Goal: Task Accomplishment & Management: Manage account settings

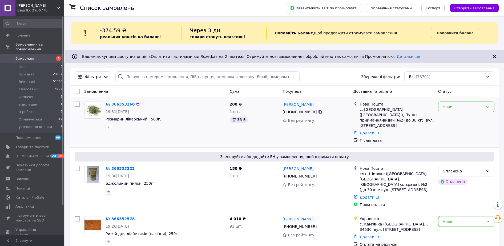
click at [449, 110] on div "Нове" at bounding box center [466, 106] width 56 height 11
click at [455, 137] on li "В роботі" at bounding box center [466, 136] width 56 height 10
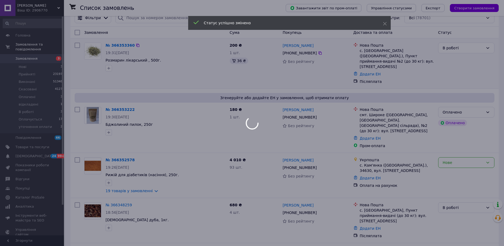
scroll to position [67, 0]
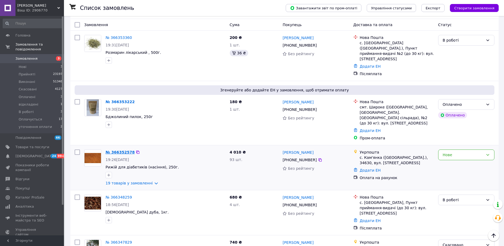
click at [124, 150] on link "№ 366352578" at bounding box center [119, 152] width 29 height 4
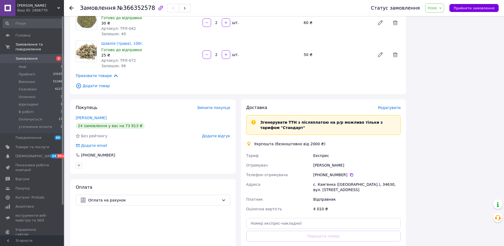
scroll to position [666, 0]
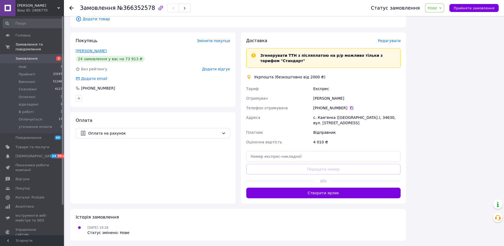
click at [98, 51] on link "[PERSON_NAME]" at bounding box center [91, 51] width 31 height 4
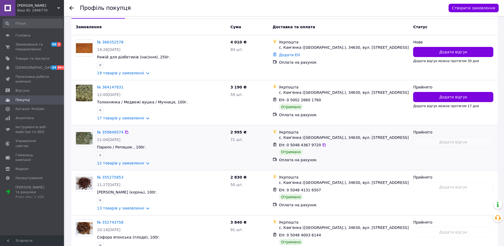
scroll to position [133, 0]
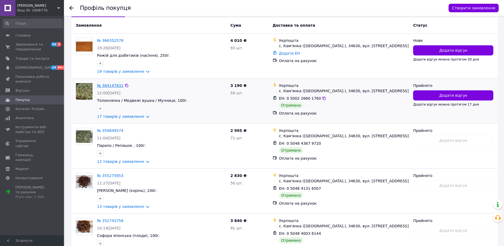
click at [115, 83] on link "№ 364147831" at bounding box center [110, 85] width 26 height 4
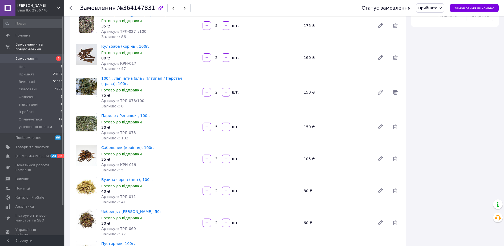
scroll to position [256, 0]
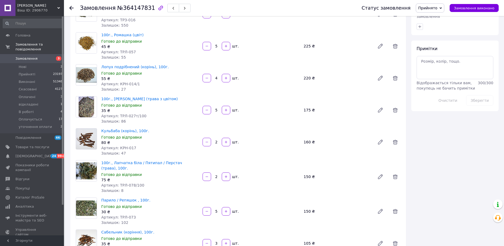
click at [71, 8] on use at bounding box center [71, 8] width 4 height 4
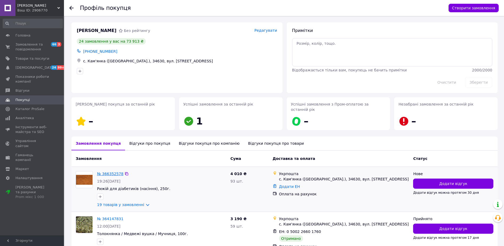
click at [107, 172] on link "№ 366352578" at bounding box center [110, 174] width 26 height 4
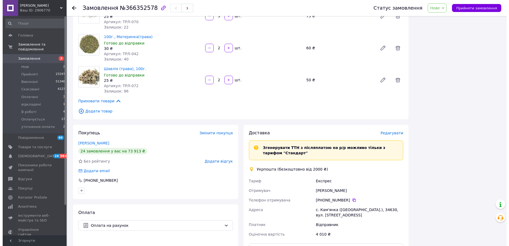
scroll to position [599, 0]
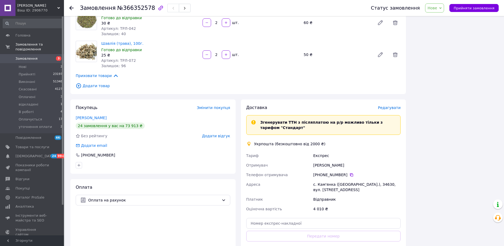
click at [394, 109] on span "Редагувати" at bounding box center [389, 107] width 23 height 4
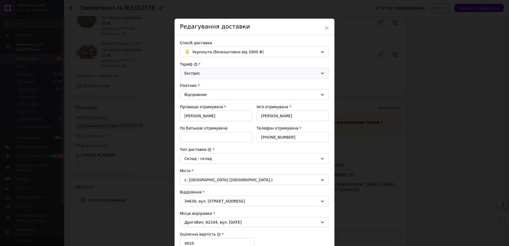
click at [217, 72] on div "Експрес" at bounding box center [251, 73] width 134 height 6
click at [211, 85] on li "Стандарт" at bounding box center [253, 85] width 149 height 10
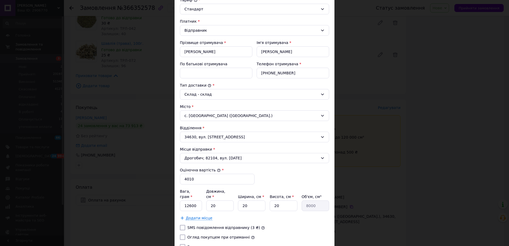
scroll to position [107, 0]
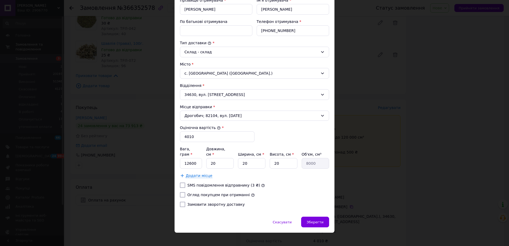
click at [227, 193] on label "Огляд покупцем при отриманні" at bounding box center [218, 195] width 62 height 4
click at [185, 192] on input "Огляд покупцем при отриманні" at bounding box center [182, 194] width 5 height 5
checkbox input "true"
click at [313, 220] on span "Зберегти" at bounding box center [315, 222] width 17 height 4
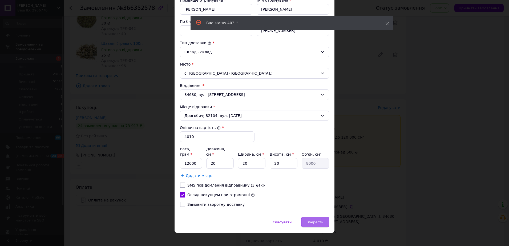
click at [318, 220] on span "Зберегти" at bounding box center [315, 222] width 17 height 4
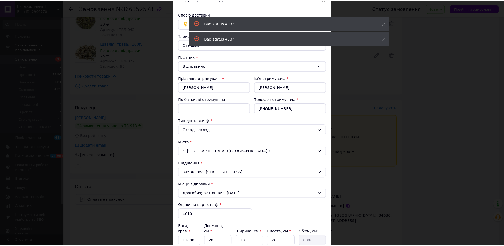
scroll to position [0, 0]
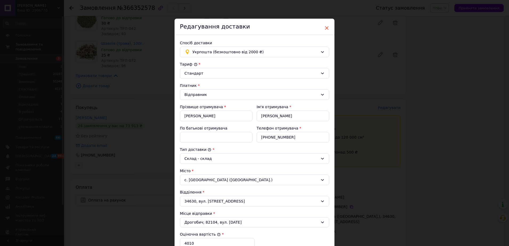
click at [326, 28] on span "×" at bounding box center [326, 27] width 5 height 9
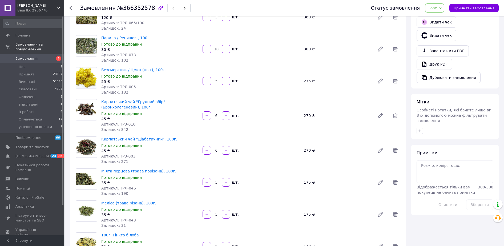
scroll to position [67, 0]
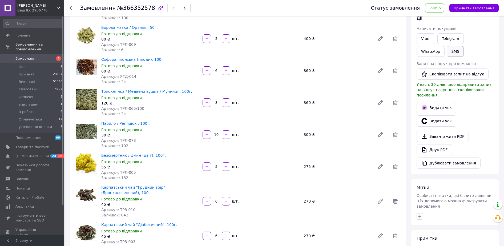
click at [446, 51] on button "SMS" at bounding box center [454, 51] width 17 height 11
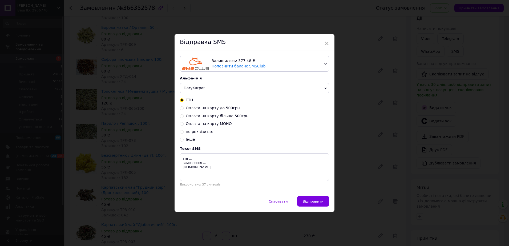
click at [327, 42] on span "×" at bounding box center [326, 43] width 5 height 9
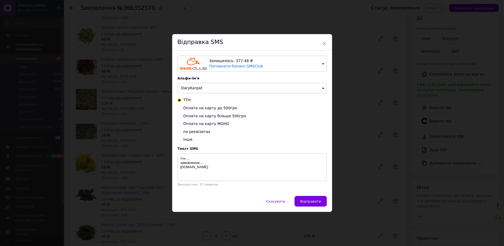
scroll to position [0, 0]
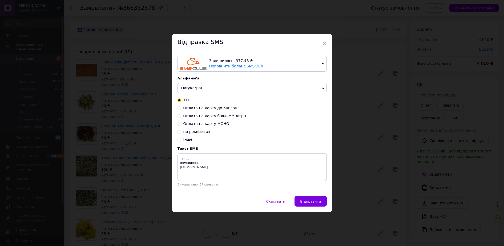
click at [198, 115] on span "Оплата на карту більше 500грн" at bounding box center [214, 116] width 63 height 4
click at [181, 115] on input "Оплата на карту більше 500грн" at bounding box center [179, 116] width 4 height 4
radio input "true"
radio input "false"
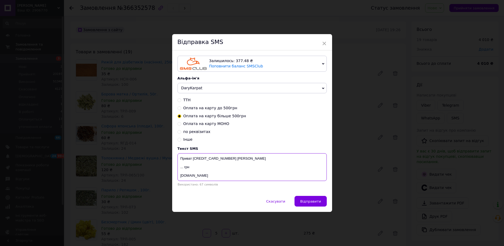
click at [182, 169] on textarea "Приват [CREDIT_CARD_NUMBER] [PERSON_NAME] ... грн [DOMAIN_NAME]" at bounding box center [251, 167] width 149 height 28
click at [226, 177] on textarea "Приват [CREDIT_CARD_NUMBER] [PERSON_NAME] 4010 грн [DOMAIN_NAME]" at bounding box center [251, 167] width 149 height 28
type textarea "Приват [CREDIT_CARD_NUMBER] [PERSON_NAME] 4010 грн [DOMAIN_NAME]"
click at [310, 201] on span "Відправити" at bounding box center [310, 201] width 21 height 4
click at [313, 200] on span "Відправити" at bounding box center [310, 201] width 21 height 4
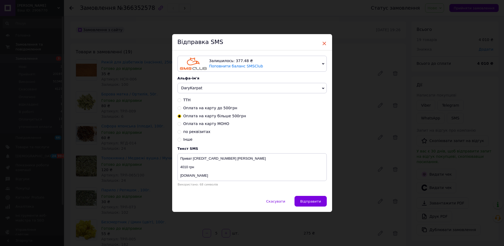
click at [323, 42] on span "×" at bounding box center [324, 43] width 5 height 9
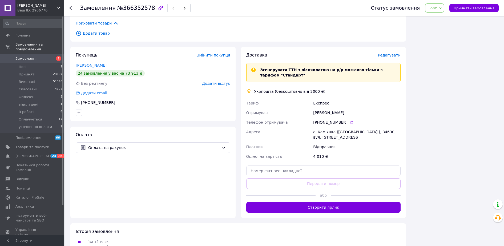
scroll to position [666, 0]
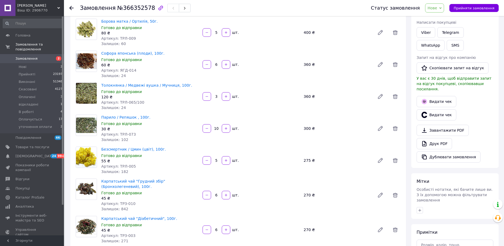
scroll to position [34, 0]
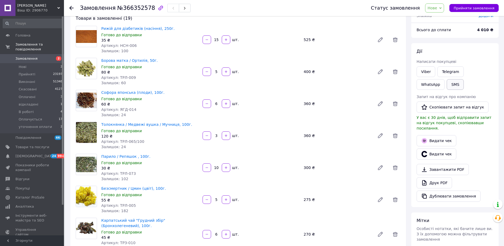
click at [446, 84] on button "SMS" at bounding box center [454, 84] width 17 height 11
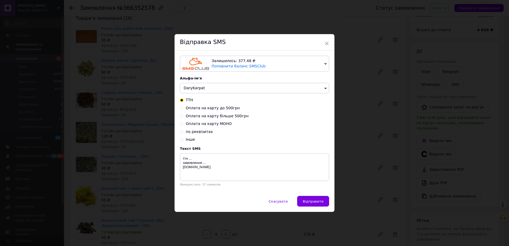
click at [200, 116] on span "Оплата на карту більше 500грн" at bounding box center [217, 116] width 63 height 4
click at [184, 116] on input "Оплата на карту більше 500грн" at bounding box center [182, 116] width 4 height 4
radio input "true"
radio input "false"
drag, startPoint x: 186, startPoint y: 169, endPoint x: 182, endPoint y: 168, distance: 4.0
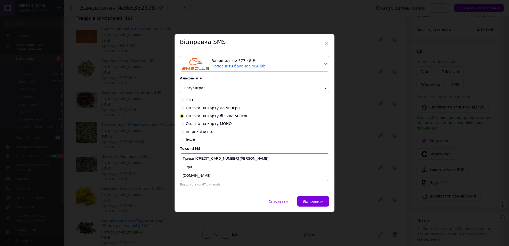
click at [182, 168] on textarea "Приват [CREDIT_CARD_NUMBER] [PERSON_NAME] ... грн [DOMAIN_NAME]" at bounding box center [254, 167] width 149 height 28
click at [211, 170] on textarea "Приват 5168 7554 7007 8367 Андрейко Лілія 4010грн DaryKarpat.com" at bounding box center [254, 167] width 149 height 28
type textarea "Приват 5168 7554 7007 8367 Андрейко Лілія 4010грн DaryKarpat.com"
click at [313, 201] on span "Відправити" at bounding box center [313, 201] width 21 height 4
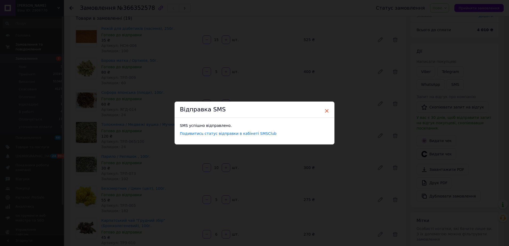
click at [326, 111] on span "×" at bounding box center [326, 110] width 5 height 9
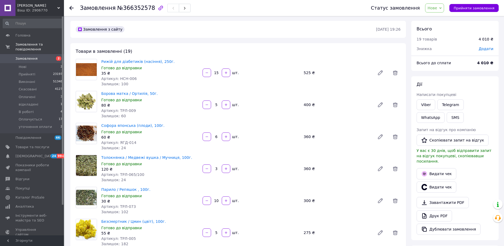
scroll to position [0, 0]
click at [71, 9] on icon at bounding box center [71, 8] width 4 height 4
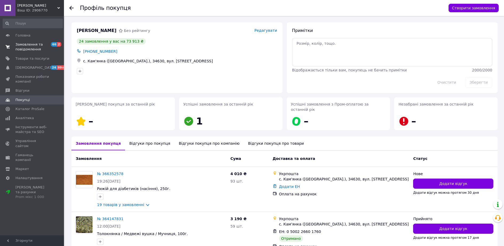
click at [22, 45] on span "Замовлення та повідомлення" at bounding box center [32, 47] width 34 height 10
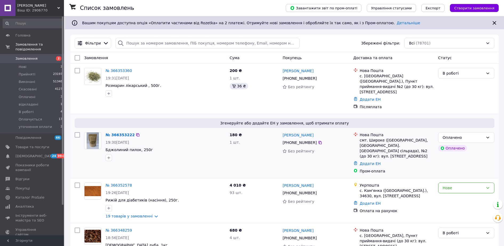
scroll to position [67, 0]
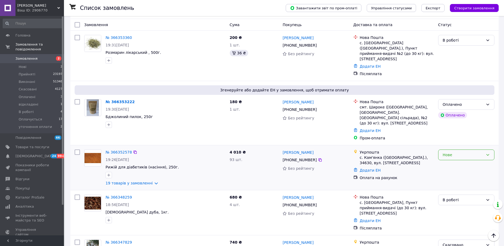
click at [461, 152] on div "Нове" at bounding box center [462, 155] width 41 height 6
click at [458, 184] on li "Оплачується" at bounding box center [466, 183] width 56 height 10
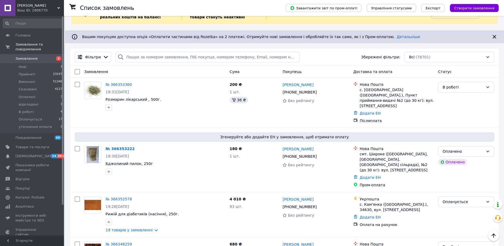
scroll to position [0, 0]
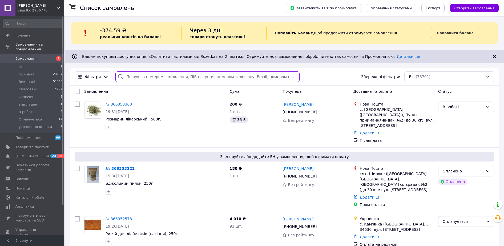
click at [157, 80] on input "search" at bounding box center [207, 76] width 184 height 11
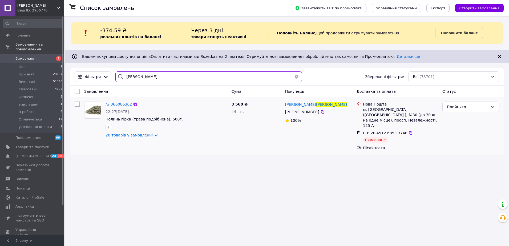
type input "мицак"
click at [148, 135] on link "20 товарів у замовленні" at bounding box center [128, 135] width 47 height 4
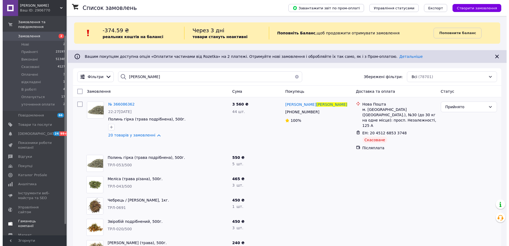
scroll to position [33, 0]
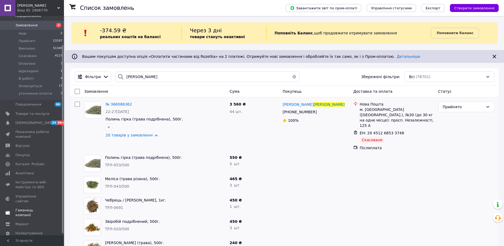
click at [36, 208] on span "Гаманець компанії" at bounding box center [32, 213] width 34 height 10
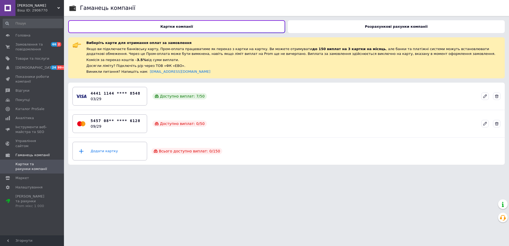
click at [376, 27] on b "Розрахункові рахунки компанії" at bounding box center [396, 27] width 63 height 4
